Goal: Information Seeking & Learning: Get advice/opinions

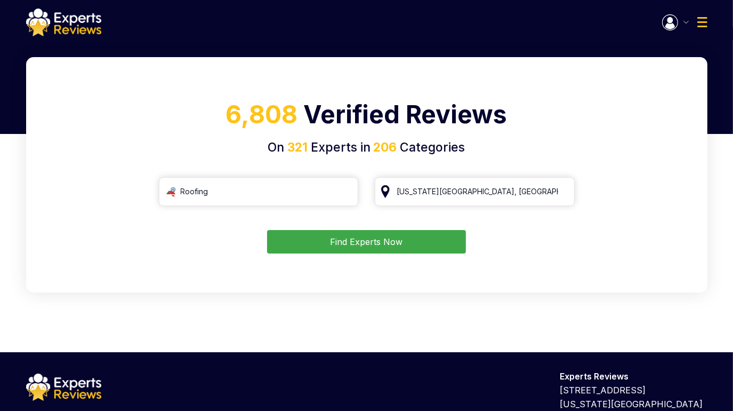
click at [482, 191] on input "Kansas City, MO" at bounding box center [475, 191] width 200 height 29
click at [559, 190] on input "Kansas City, MO" at bounding box center [475, 191] width 200 height 29
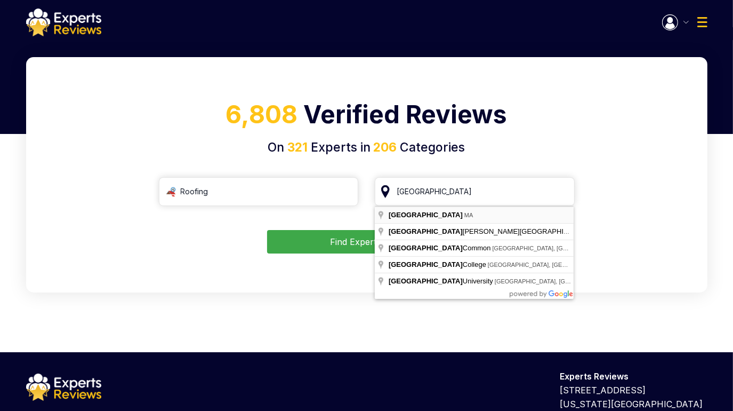
type input "[GEOGRAPHIC_DATA], [GEOGRAPHIC_DATA]"
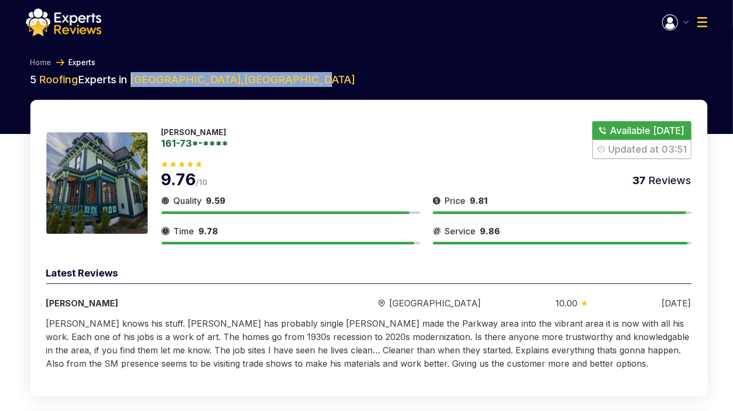
drag, startPoint x: 250, startPoint y: 81, endPoint x: 134, endPoint y: 85, distance: 115.3
click at [134, 85] on h2 "5 Roofing Experts in Boston , United States" at bounding box center [368, 79] width 677 height 15
copy span "Boston , United States"
click at [262, 83] on h2 "5 Roofing Experts in Boston , United States" at bounding box center [368, 79] width 677 height 15
drag, startPoint x: 236, startPoint y: 84, endPoint x: 134, endPoint y: 82, distance: 101.4
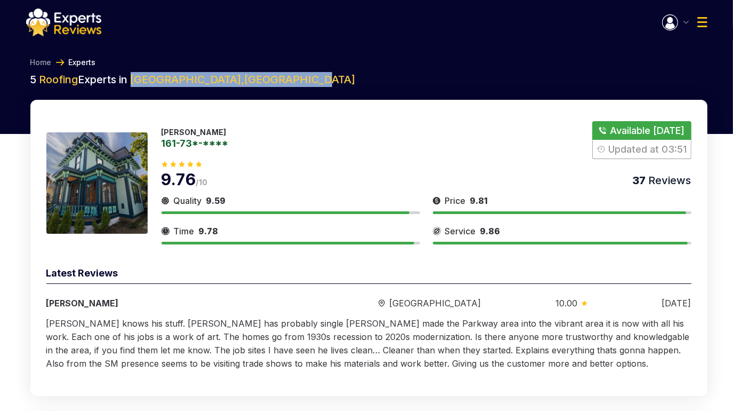
click at [134, 82] on h2 "5 Roofing Experts in Boston , United States" at bounding box center [368, 79] width 677 height 15
click at [144, 79] on span "Boston , United States" at bounding box center [243, 79] width 225 height 13
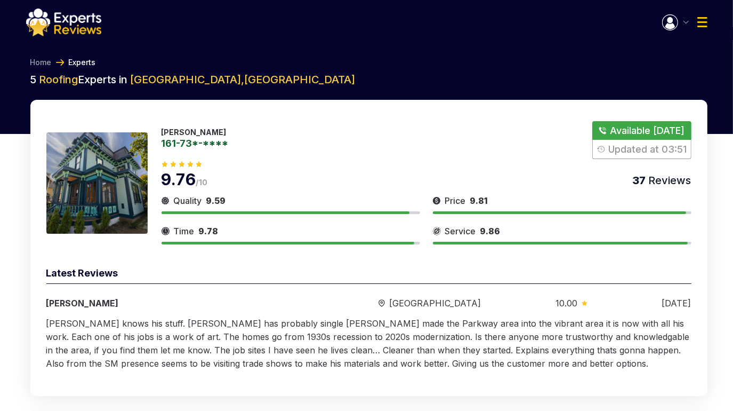
click at [124, 79] on h2 "5 Roofing Experts in Boston , United States" at bounding box center [368, 79] width 677 height 15
drag, startPoint x: 134, startPoint y: 79, endPoint x: 170, endPoint y: 79, distance: 35.7
click at [170, 79] on h2 "5 Roofing Experts in Boston , United States" at bounding box center [368, 79] width 677 height 15
drag, startPoint x: 39, startPoint y: 79, endPoint x: 171, endPoint y: 83, distance: 132.3
click at [171, 83] on h2 "5 Roofing Experts in Boston , United States" at bounding box center [368, 79] width 677 height 15
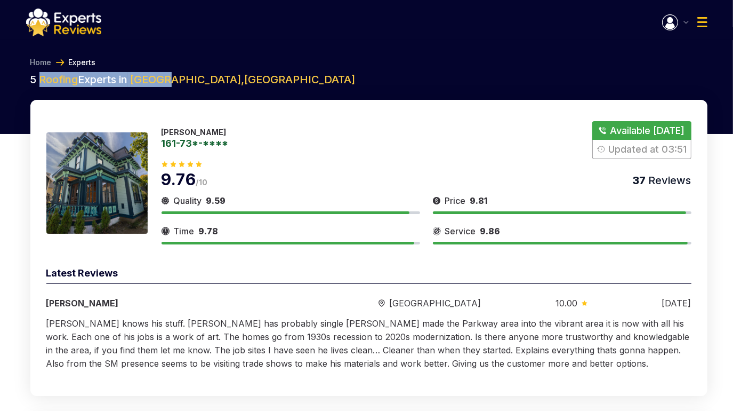
copy h2 "Roofing Experts in Boston"
click at [328, 112] on div "Donald 161-73*-**** Available Today Updated at 03:51 9.76 /10 37 Reviews Qualit…" at bounding box center [368, 248] width 677 height 296
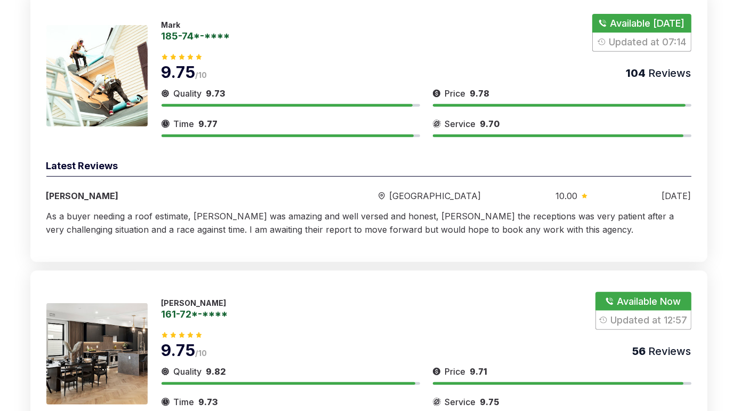
scroll to position [425, 0]
drag, startPoint x: 187, startPoint y: 20, endPoint x: 159, endPoint y: 24, distance: 28.1
click at [159, 24] on div "Mark 185-74*-**** Available Today Updated at 07:14 9.75 /10 104 Reviews Quality…" at bounding box center [368, 74] width 645 height 123
copy p "Mark"
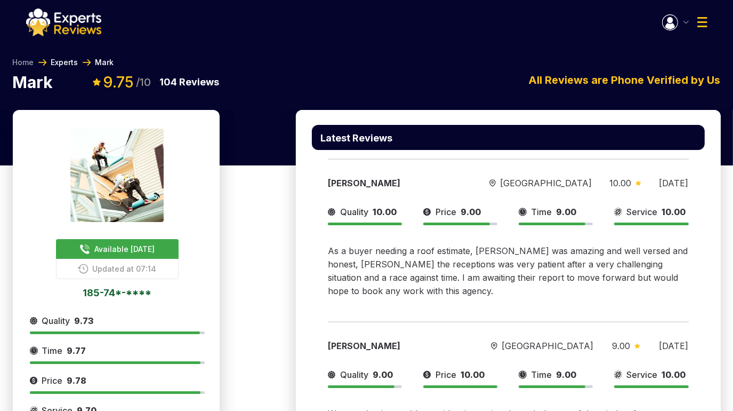
click at [58, 62] on link "Experts" at bounding box center [64, 62] width 27 height 11
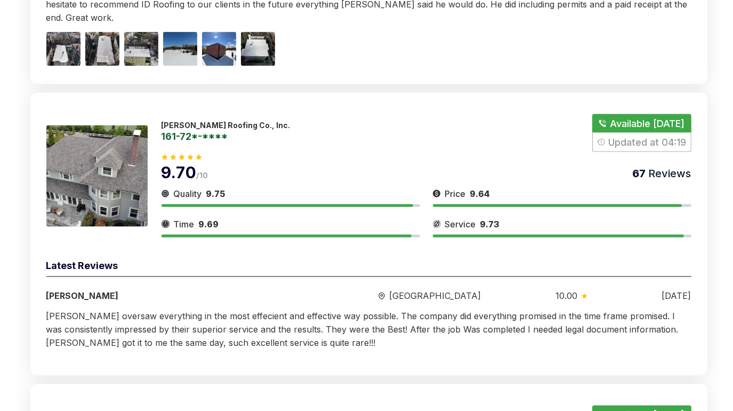
scroll to position [1568, 0]
